Goal: Check status: Check status

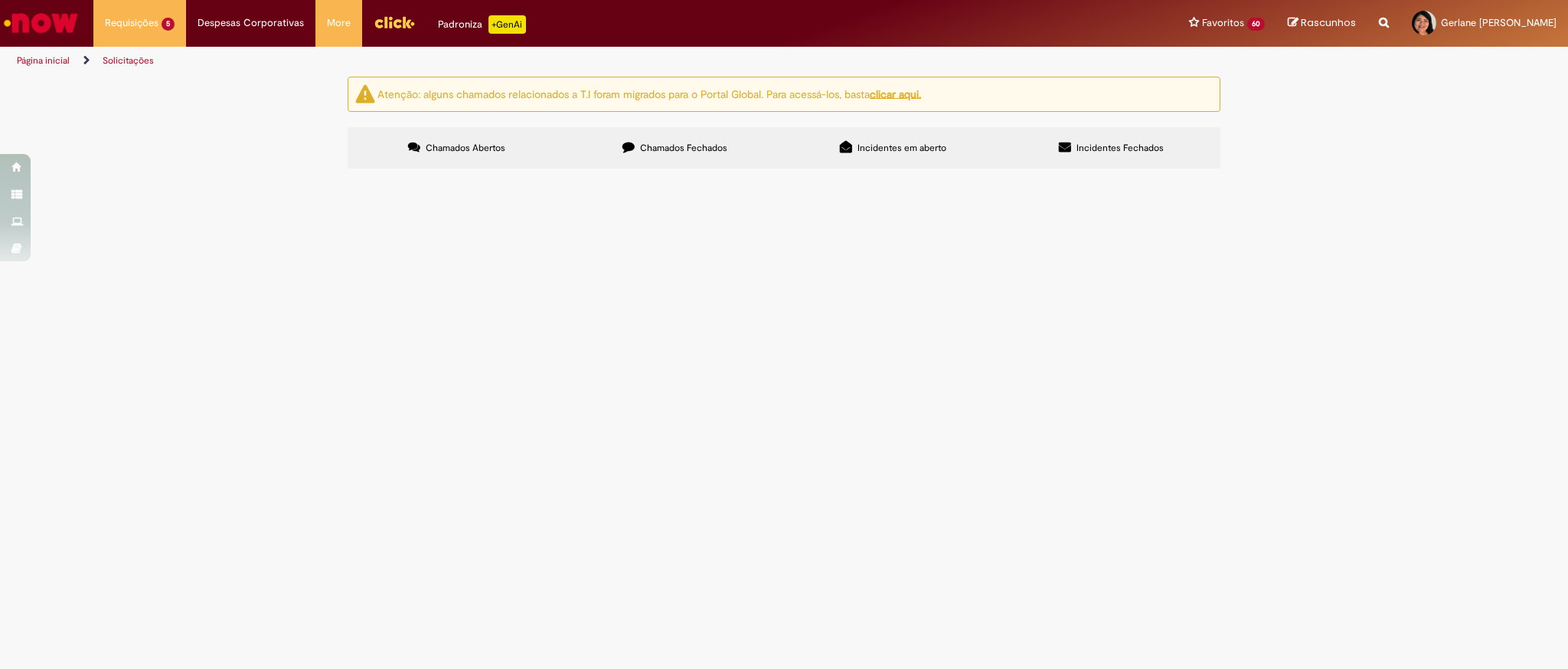
click at [0, 0] on span "Bom dia, consegue liberar por favor o pagamento , o pedido dessa nota é de regu…" at bounding box center [0, 0] width 0 height 0
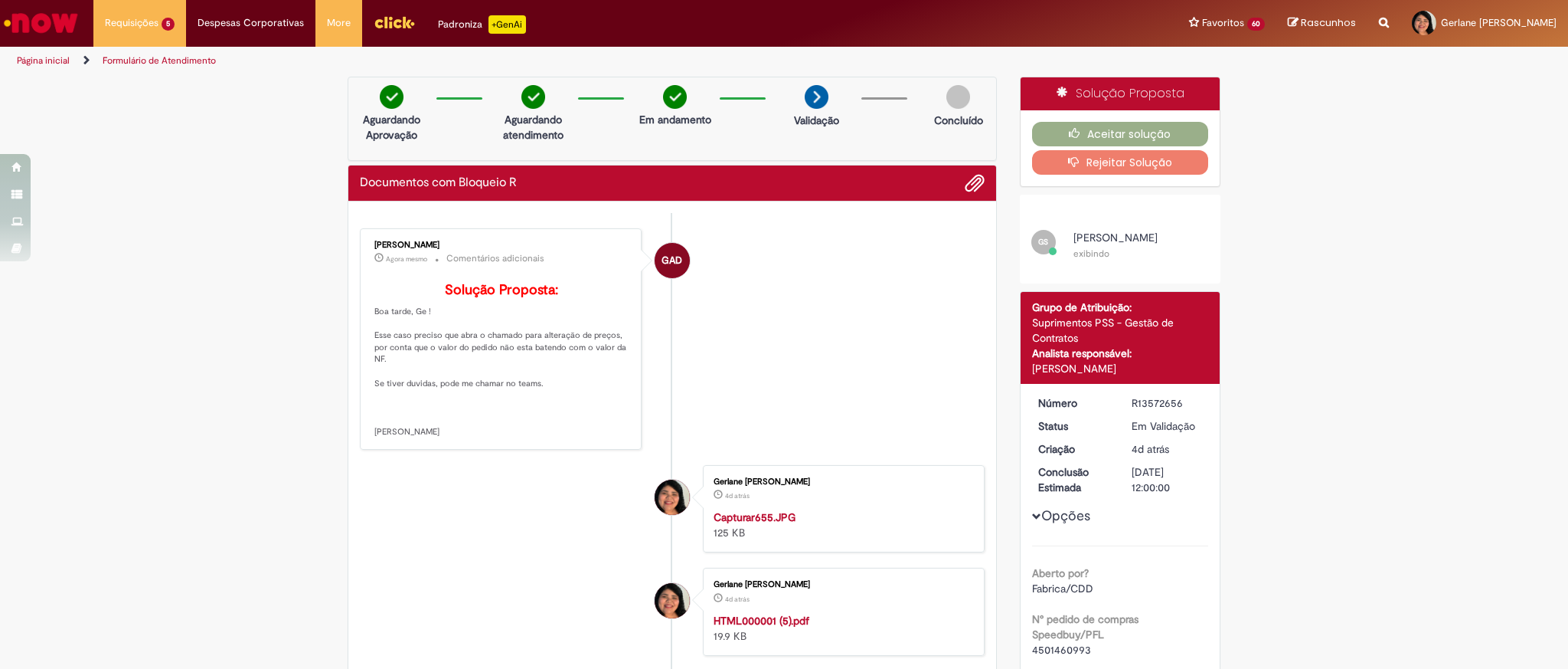
drag, startPoint x: 462, startPoint y: 245, endPoint x: 368, endPoint y: 242, distance: 94.0
click at [374, 242] on div "Gabriela Alves De Souza" at bounding box center [501, 246] width 255 height 9
copy div "Gabriela Alves De Souza"
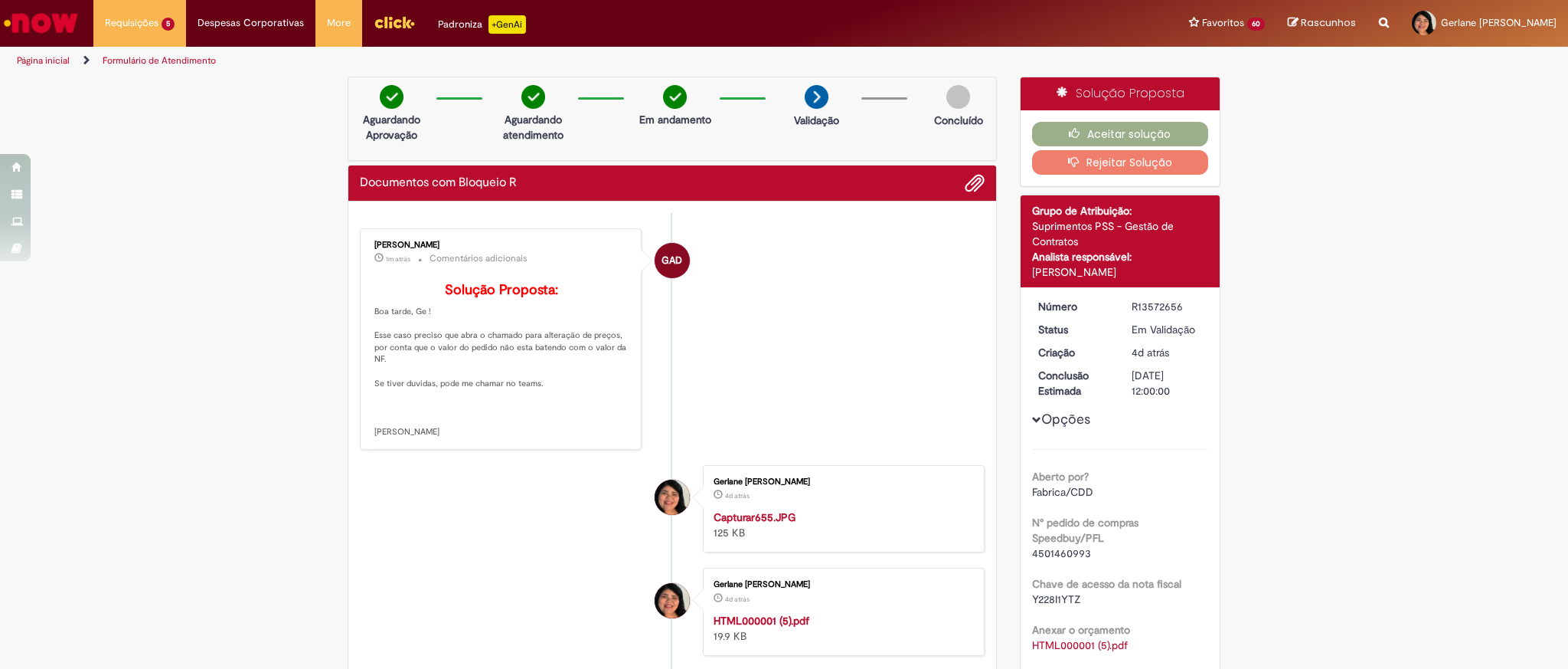
click at [1037, 557] on span "4501460993" at bounding box center [1061, 552] width 59 height 14
copy span "4501460993"
click at [154, 62] on link "Exibir Todas as Solicitações" at bounding box center [178, 62] width 168 height 17
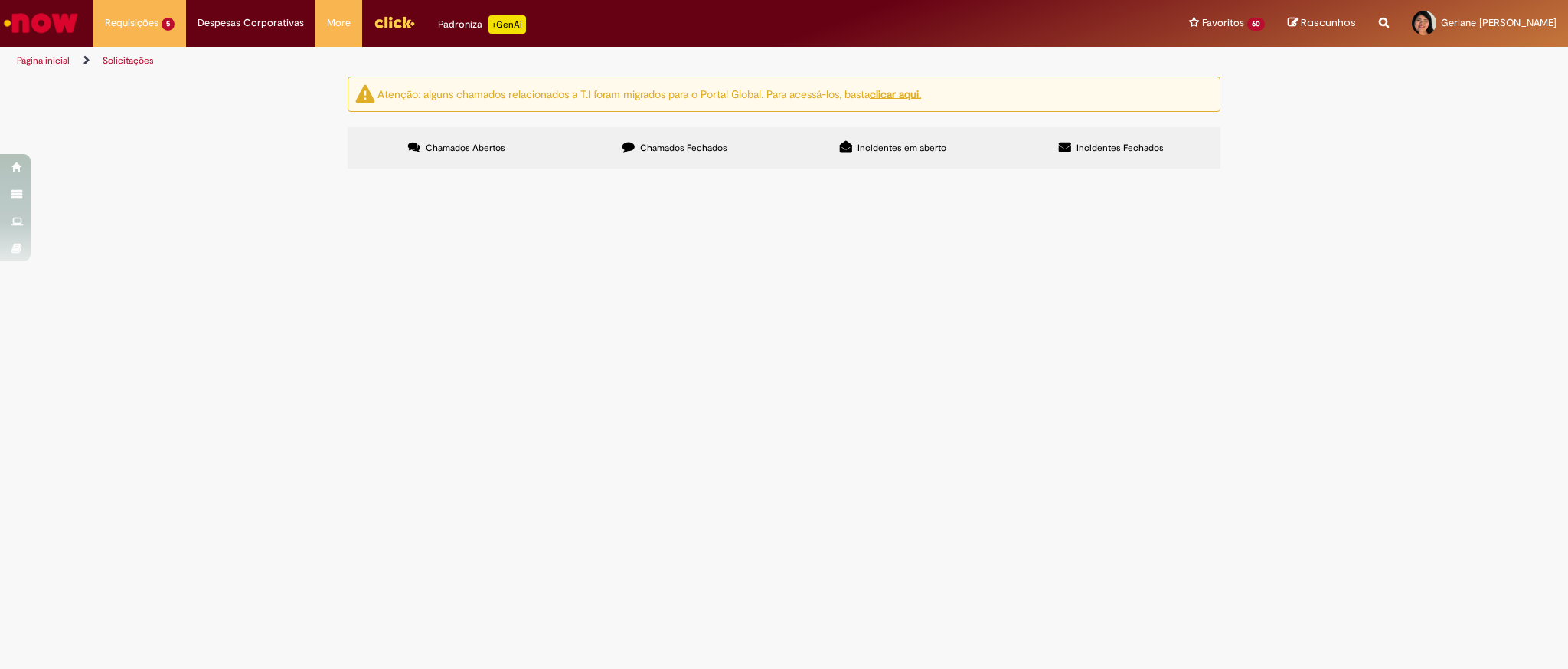
click at [707, 138] on label "Chamados Fechados" at bounding box center [674, 148] width 218 height 41
click at [0, 0] on span "PAGAMENTO SEPP COM DE EQUIP DE SEG - ND 5777 / S8" at bounding box center [0, 0] width 0 height 0
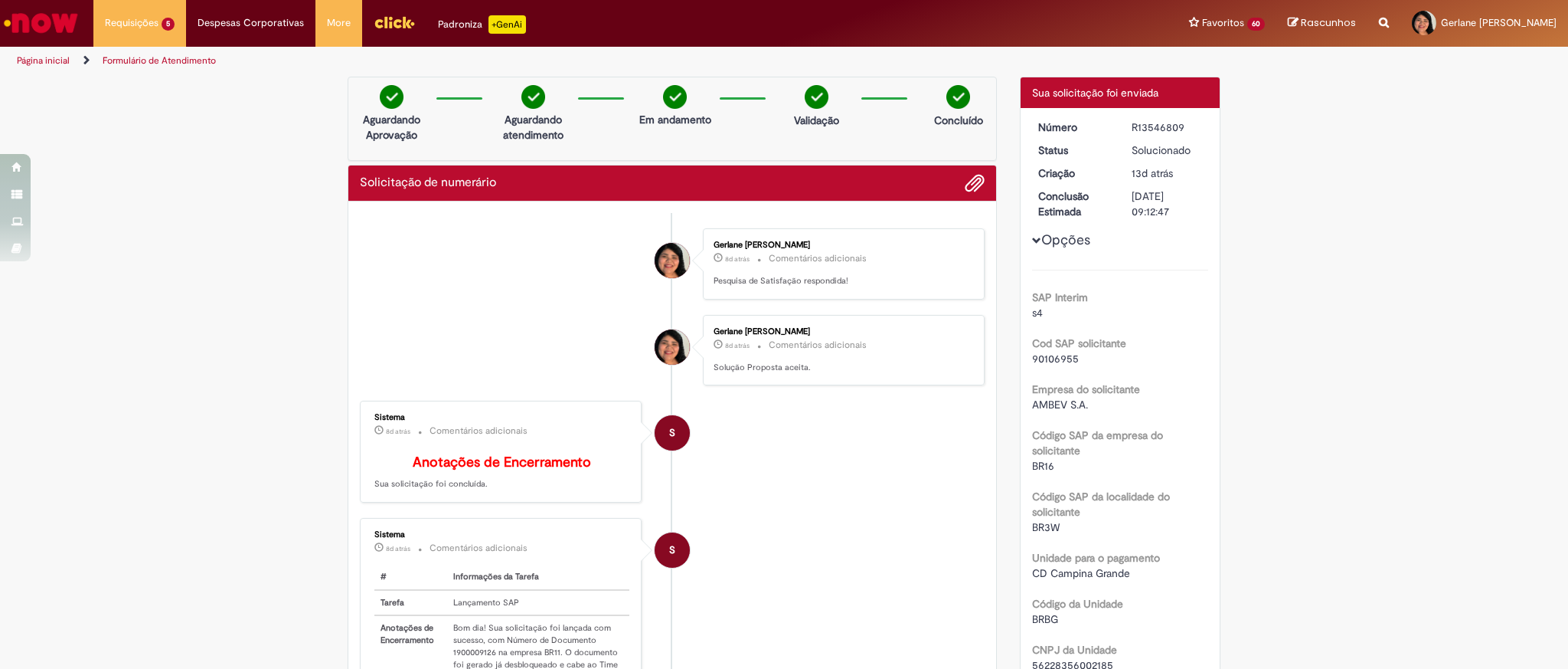
click at [471, 574] on div "Sistema 8d atrás 8 dias atrás Comentários adicionais # Informações da Tarefa Ta…" at bounding box center [500, 629] width 273 height 213
click at [466, 661] on td "Bom dia! Sua solicitação foi lançada com sucesso, com Número de Documento 19000…" at bounding box center [538, 663] width 182 height 97
copy td "1900009126"
click at [388, 27] on img "Menu Cabeçalho" at bounding box center [394, 22] width 41 height 23
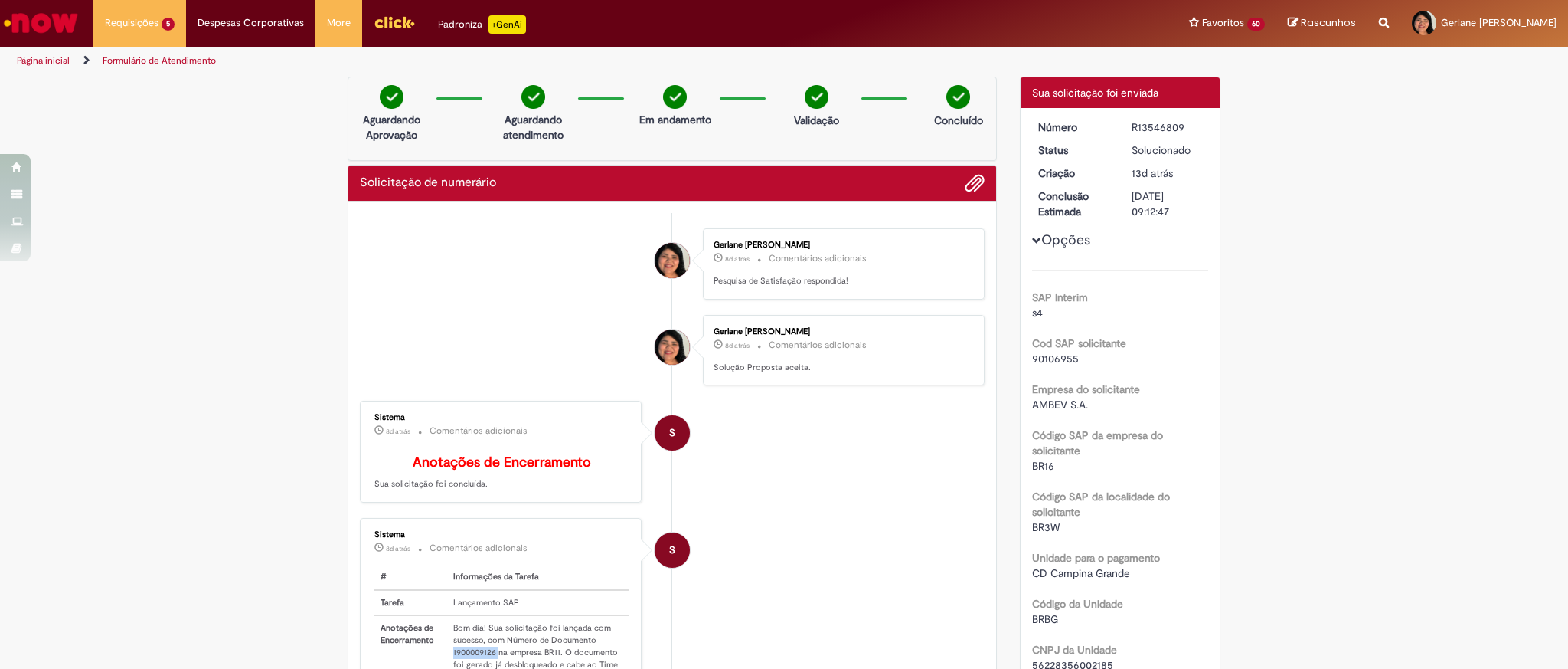
click at [385, 30] on img "Menu Cabeçalho" at bounding box center [394, 22] width 41 height 23
click at [362, 28] on link "Menu Cabeçalho" at bounding box center [394, 23] width 64 height 46
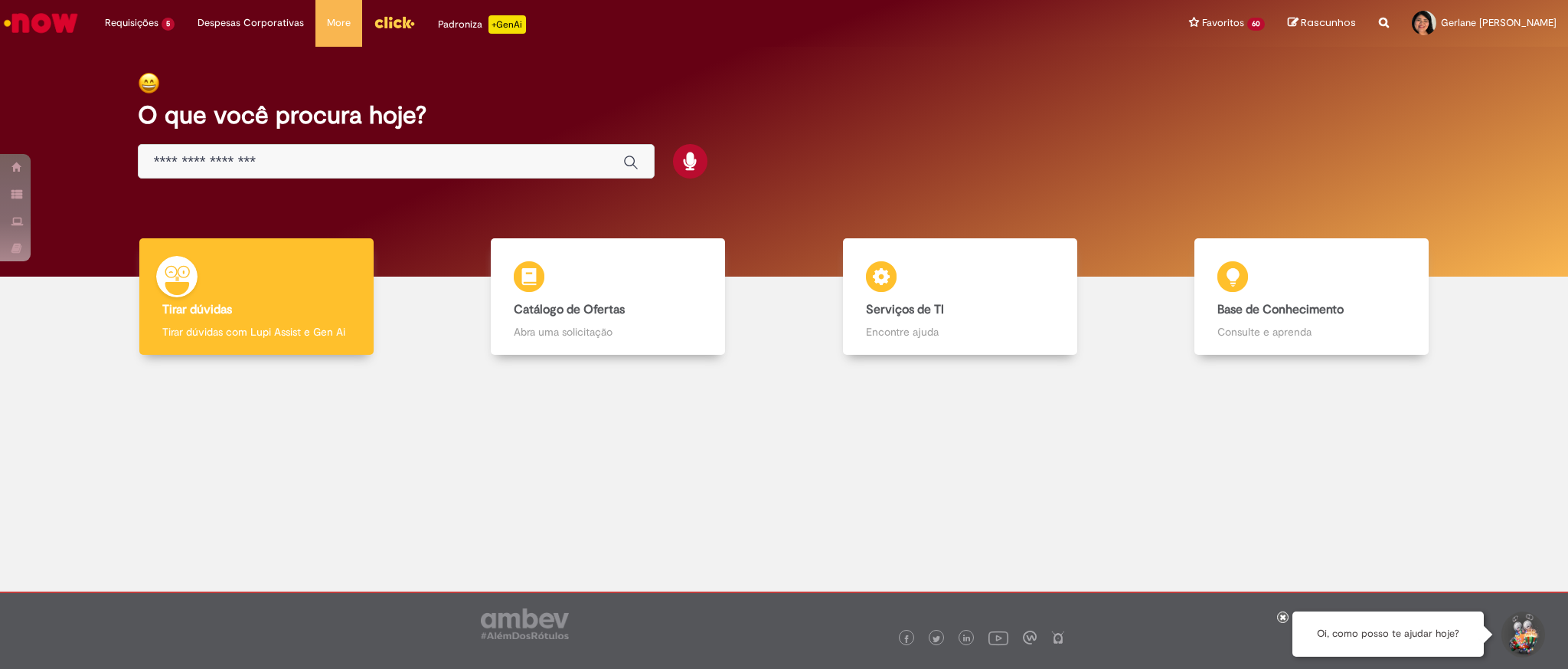
click at [382, 27] on img "Menu Cabeçalho" at bounding box center [394, 22] width 41 height 23
